Goal: Task Accomplishment & Management: Complete application form

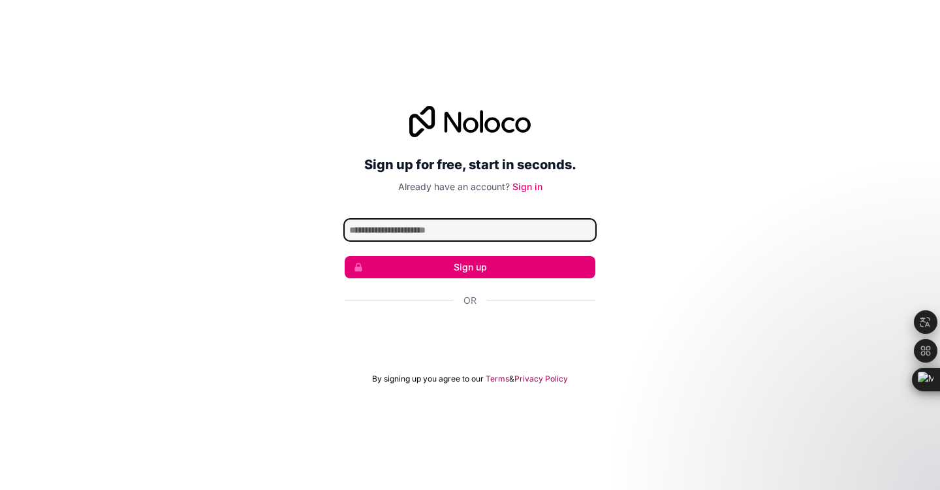
click at [441, 229] on input "Email address" at bounding box center [470, 229] width 251 height 21
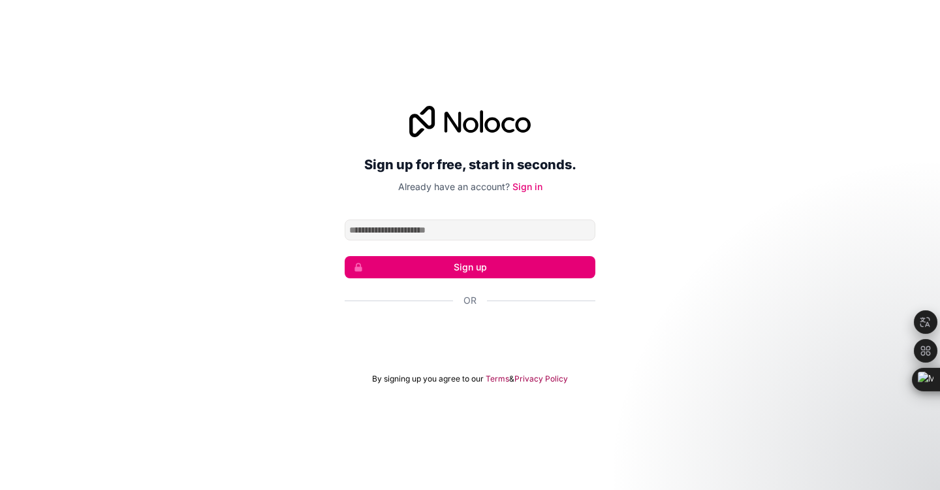
click at [684, 246] on div "Sign up for free, start in seconds. Already have an account? Sign in Sign up Or…" at bounding box center [470, 244] width 940 height 315
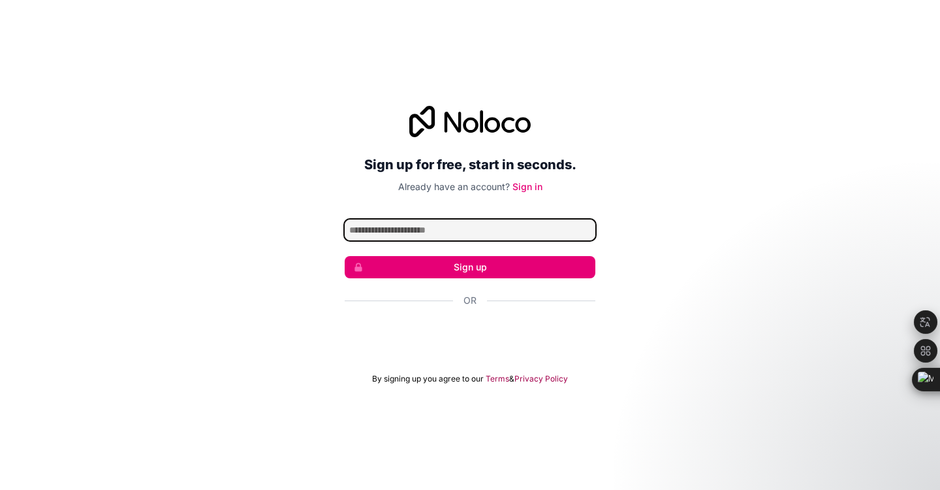
click at [501, 231] on input "Email address" at bounding box center [470, 229] width 251 height 21
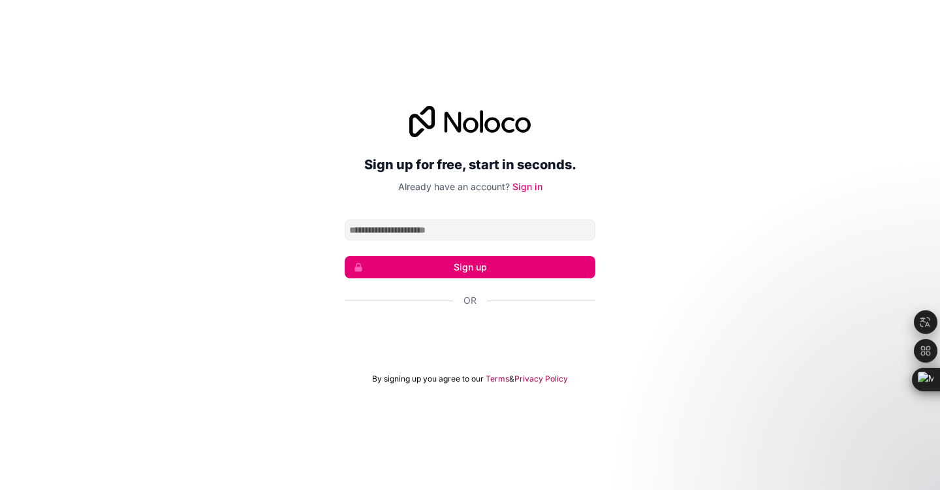
click at [648, 185] on div "Sign up for free, start in seconds. Already have an account? Sign in Sign up Or…" at bounding box center [470, 244] width 940 height 315
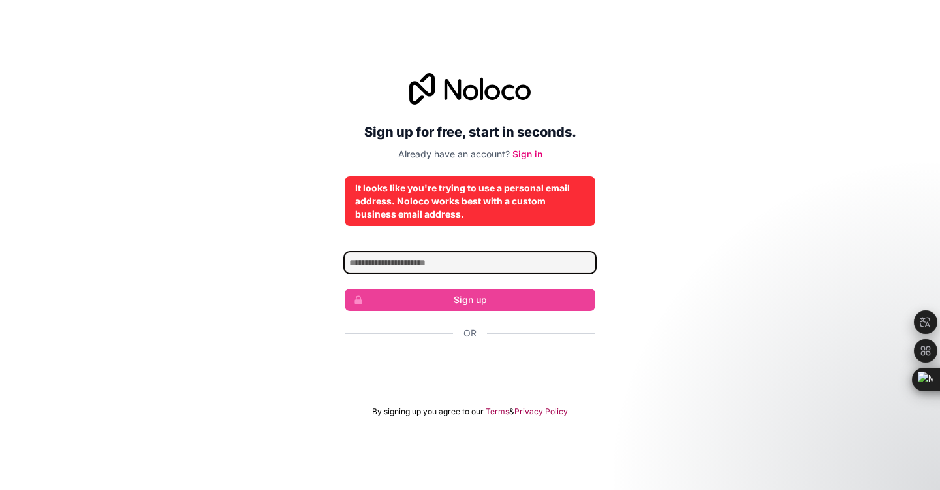
click at [452, 266] on input "Email address" at bounding box center [470, 262] width 251 height 21
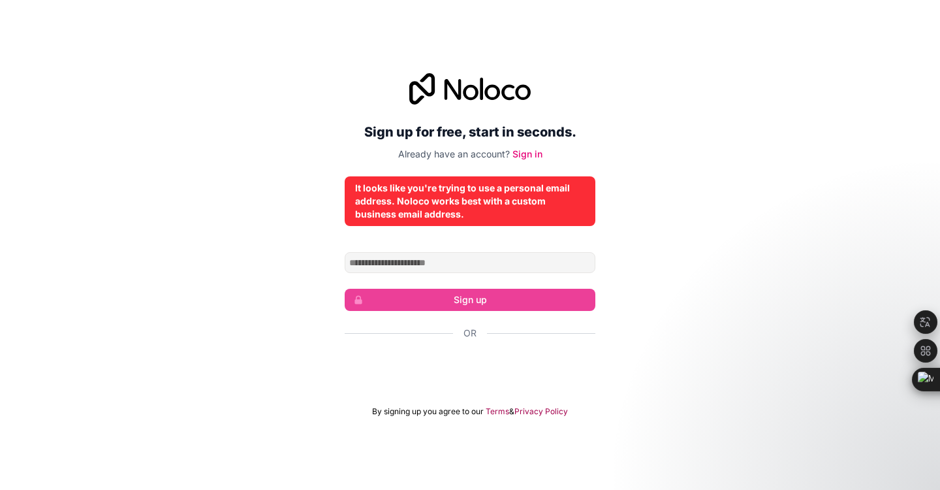
click at [670, 255] on div "Sign up for free, start in seconds. Already have an account? Sign in It looks l…" at bounding box center [470, 245] width 940 height 380
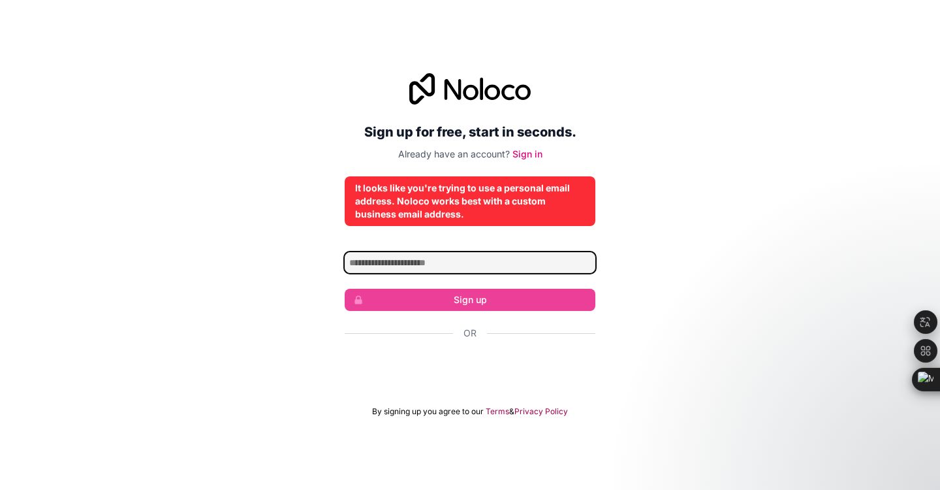
click at [468, 268] on input "Email address" at bounding box center [470, 262] width 251 height 21
type input "**********"
